Goal: Task Accomplishment & Management: Manage account settings

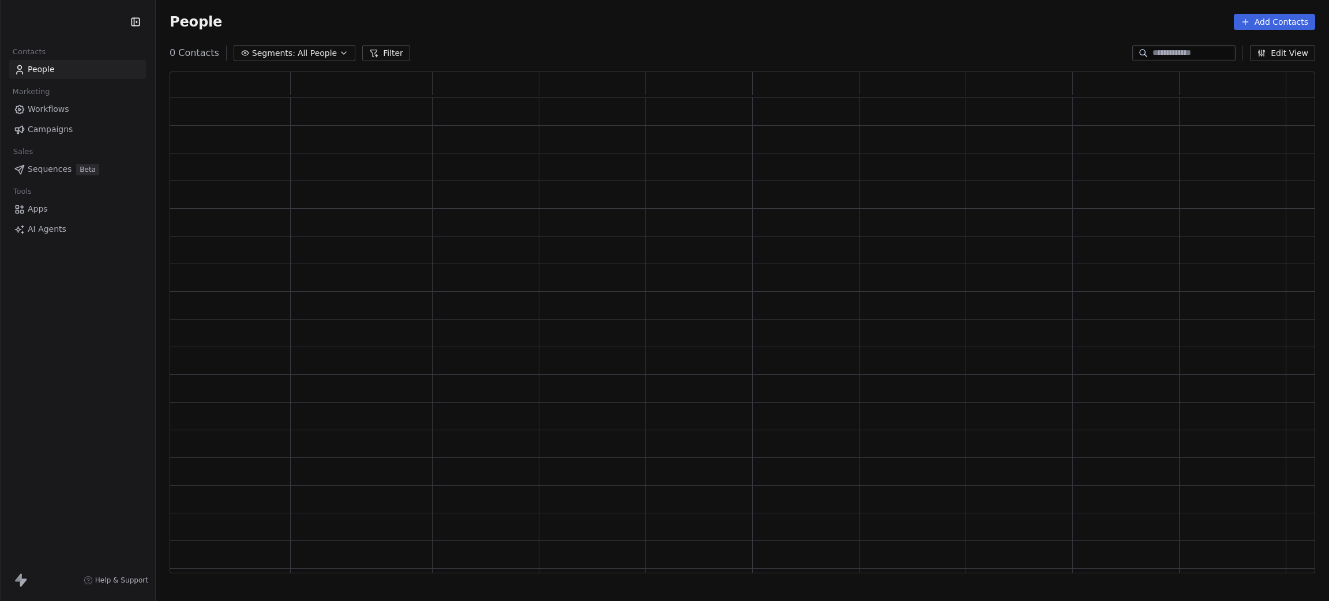
scroll to position [487, 1132]
click at [53, 138] on link "Campaigns" at bounding box center [77, 129] width 137 height 19
click at [57, 129] on span "Campaigns" at bounding box center [50, 129] width 45 height 12
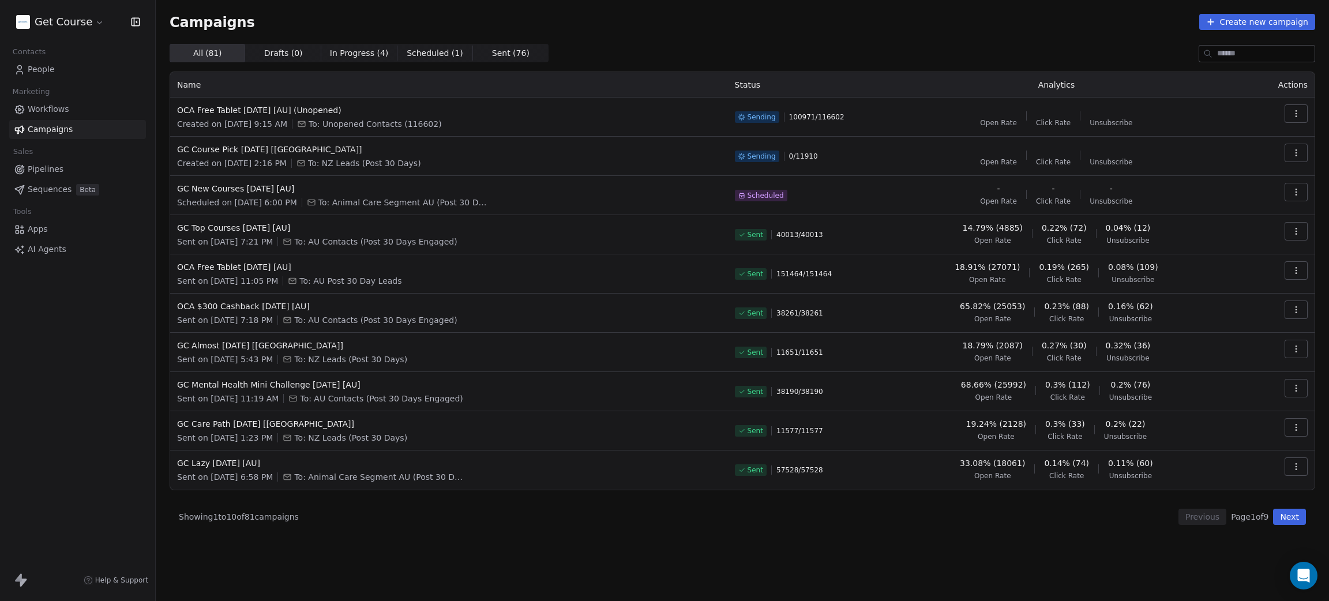
click at [1293, 114] on icon "button" at bounding box center [1296, 113] width 9 height 9
click at [1225, 217] on span "Pause" at bounding box center [1217, 214] width 27 height 14
click at [972, 23] on div "Campaigns Create new campaign" at bounding box center [743, 22] width 1146 height 16
click at [777, 29] on icon "Close toast" at bounding box center [777, 34] width 10 height 10
click at [1300, 113] on button "button" at bounding box center [1296, 113] width 23 height 18
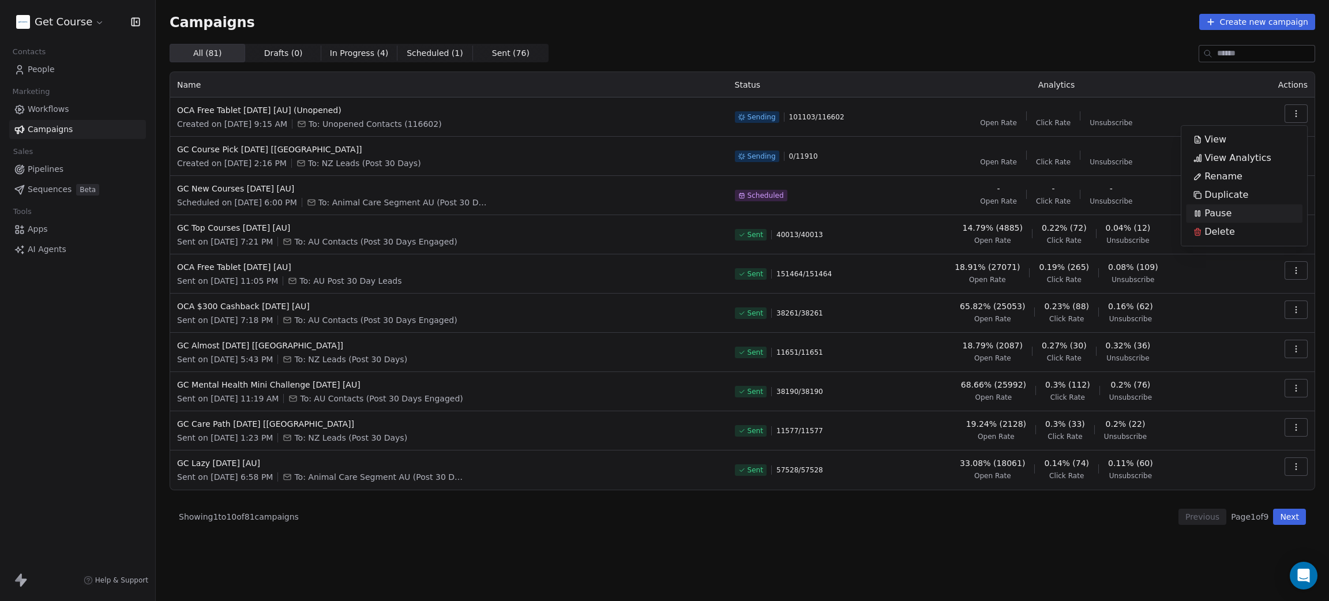
click at [1229, 213] on span "Pause" at bounding box center [1217, 214] width 27 height 14
click at [1290, 159] on button "button" at bounding box center [1296, 153] width 23 height 18
click at [1228, 253] on span "Pause" at bounding box center [1217, 253] width 27 height 14
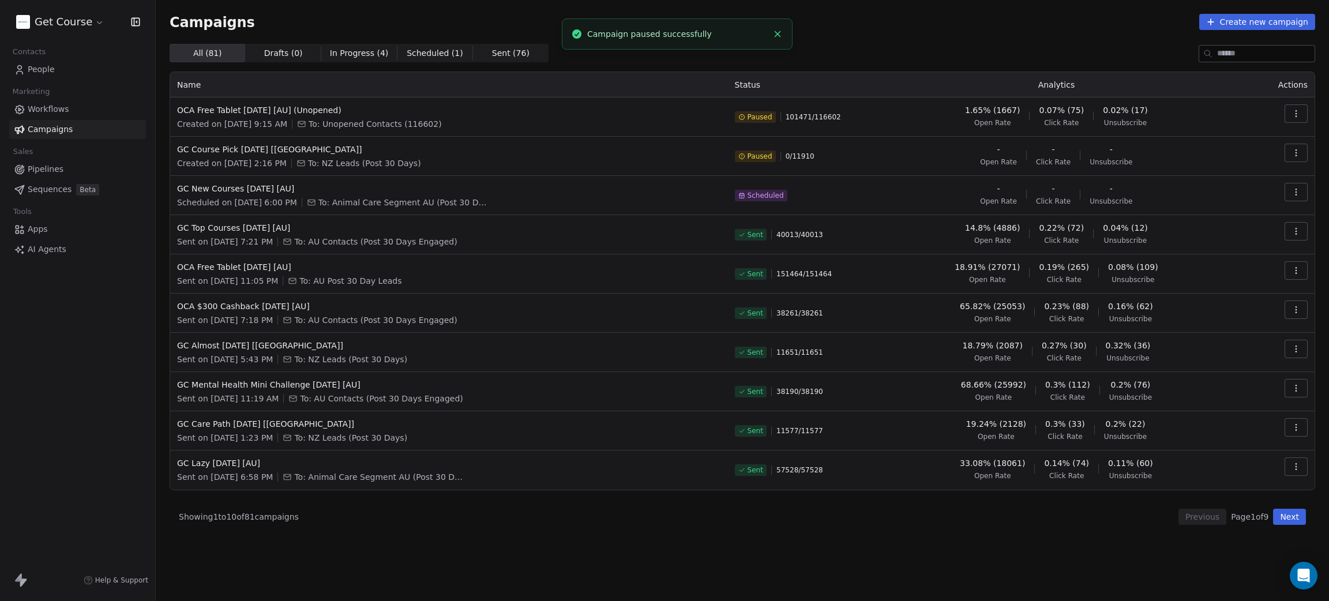
click at [1299, 152] on icon "button" at bounding box center [1296, 152] width 9 height 9
click at [1240, 234] on div "Resume" at bounding box center [1217, 235] width 62 height 18
click at [776, 36] on icon "Close toast" at bounding box center [777, 34] width 10 height 10
click at [1293, 194] on icon "button" at bounding box center [1296, 191] width 9 height 9
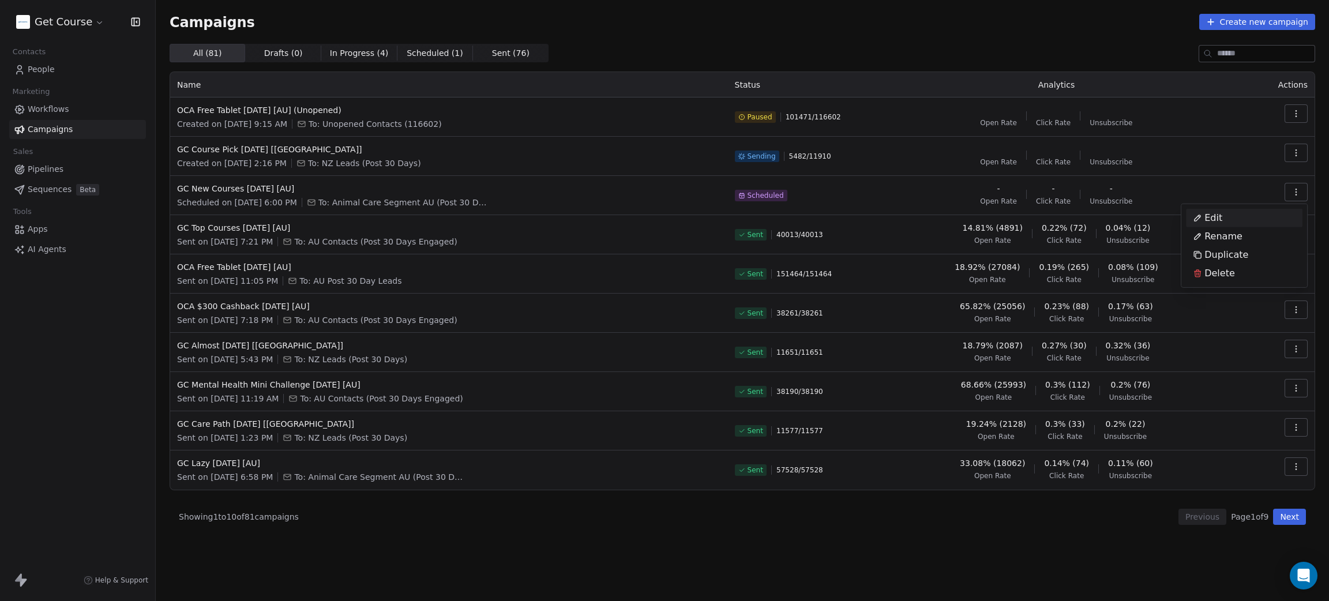
click at [1220, 215] on span "Edit" at bounding box center [1213, 218] width 18 height 14
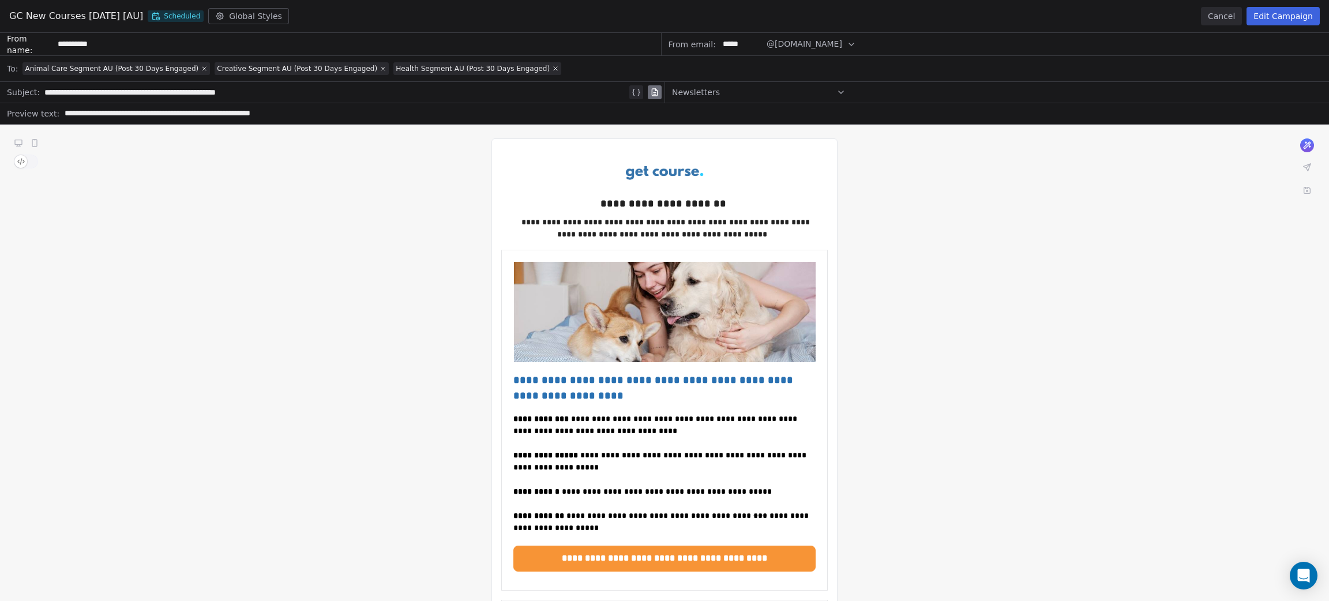
click at [1272, 9] on button "Edit Campaign" at bounding box center [1283, 16] width 73 height 18
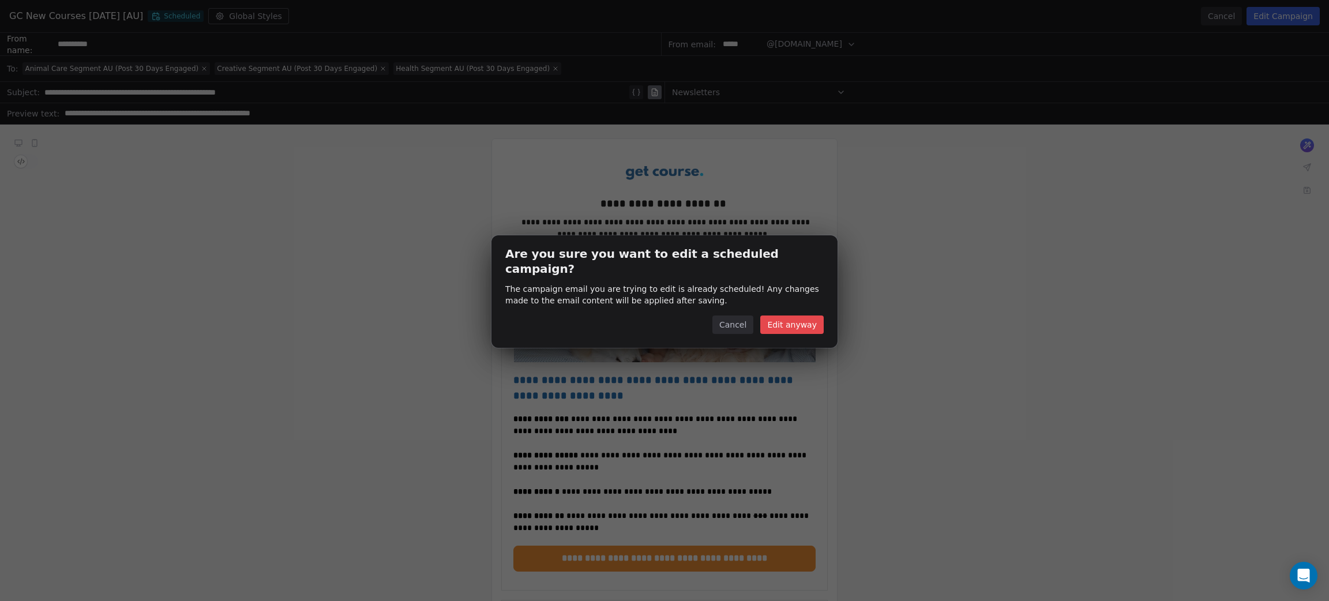
click at [805, 316] on button "Edit anyway" at bounding box center [791, 325] width 63 height 18
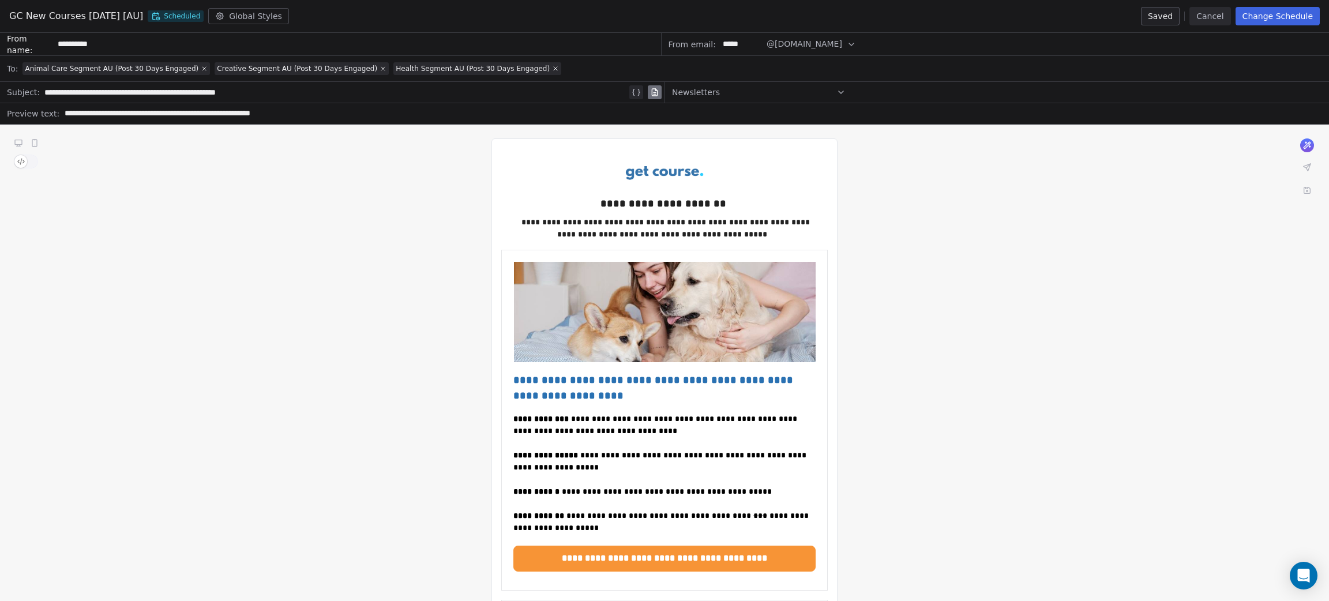
click at [1265, 14] on button "Change Schedule" at bounding box center [1278, 16] width 84 height 18
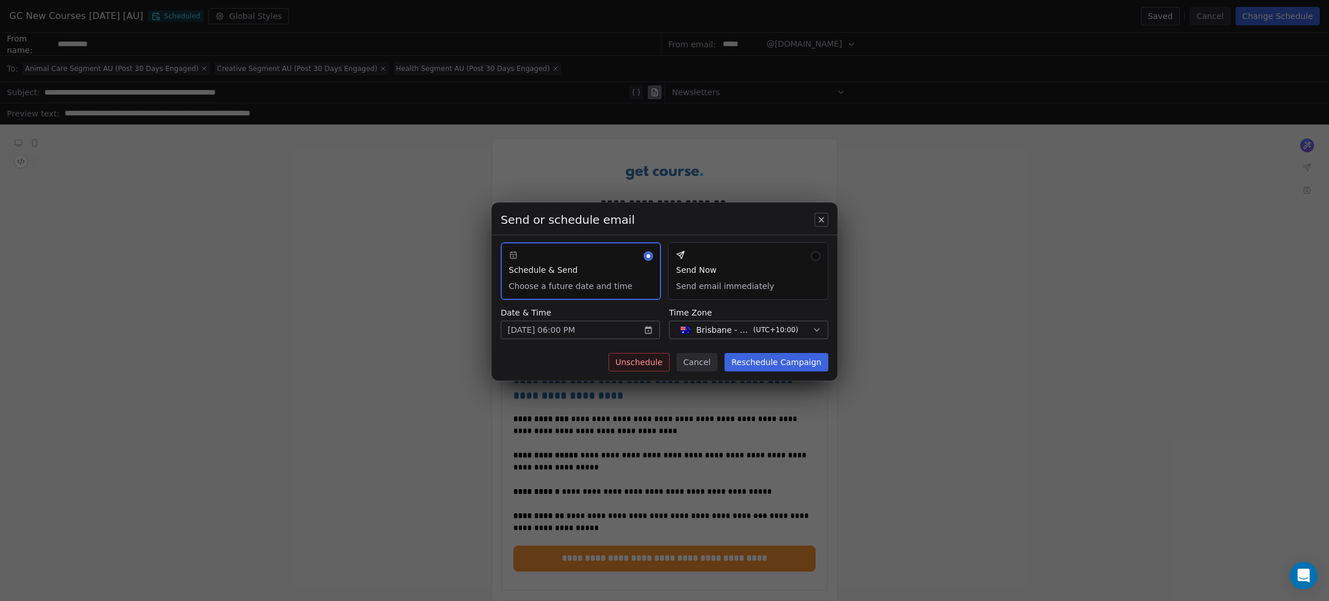
click at [534, 331] on body "Get Course Contacts People Marketing Workflows Campaigns Sales Pipelines Sequen…" at bounding box center [664, 300] width 1329 height 601
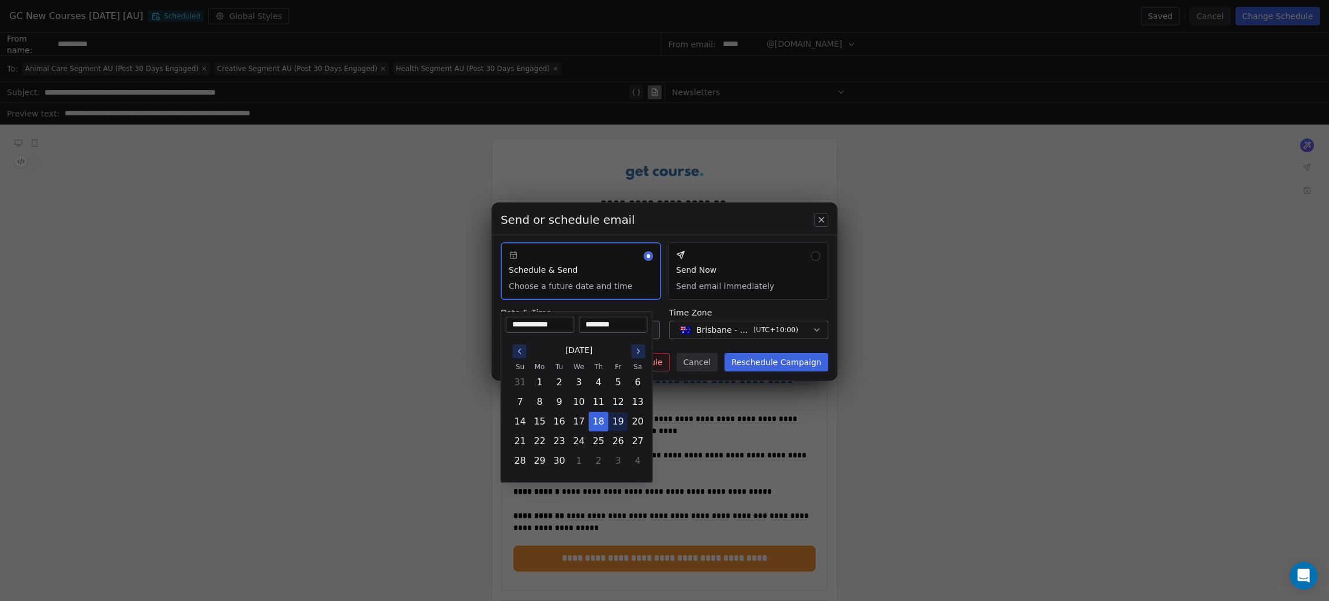
click at [620, 420] on button "19" at bounding box center [618, 421] width 18 height 18
type input "**********"
click at [592, 322] on input "********" at bounding box center [613, 325] width 64 height 12
type input "********"
click at [655, 307] on div "Send or schedule email Schedule & Send Choose a future date and time Send Now S…" at bounding box center [664, 300] width 1329 height 233
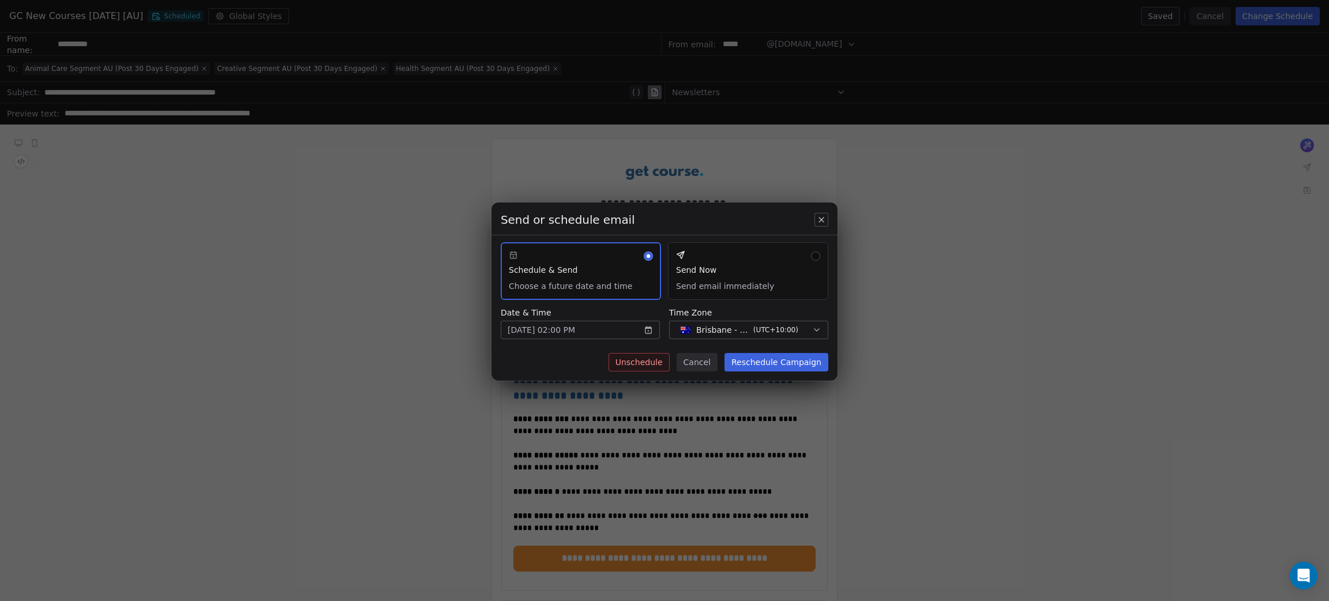
click at [795, 358] on button "Reschedule Campaign" at bounding box center [777, 362] width 104 height 18
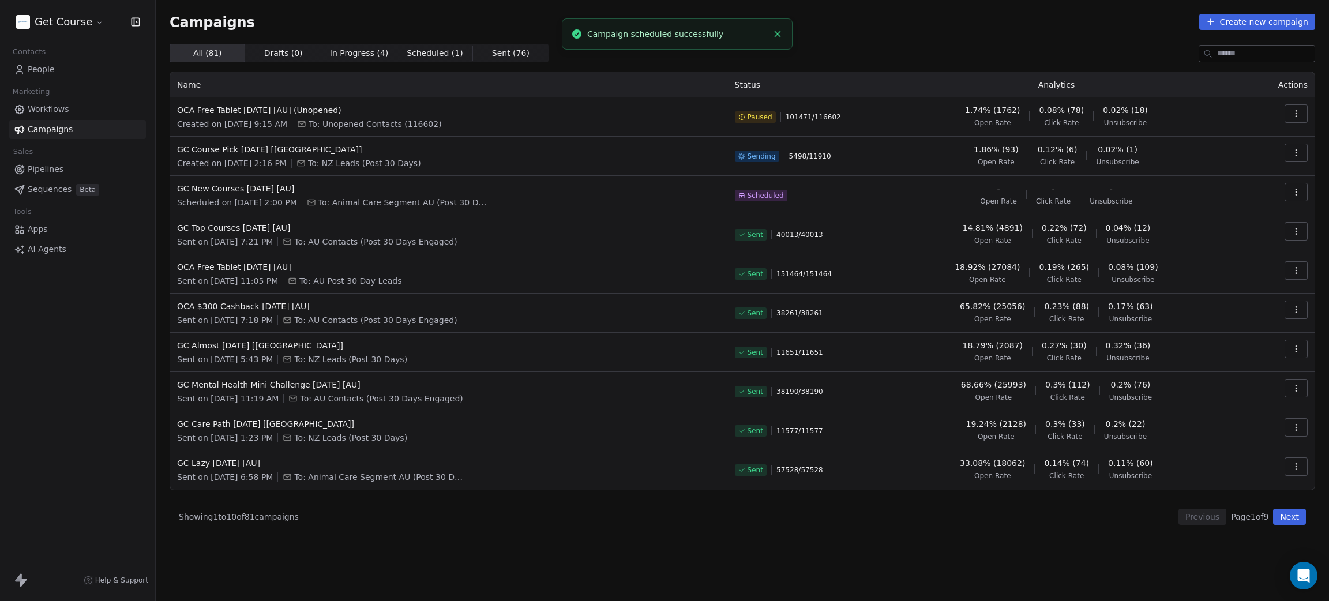
click at [778, 31] on icon "Close toast" at bounding box center [777, 34] width 10 height 10
